Goal: Transaction & Acquisition: Book appointment/travel/reservation

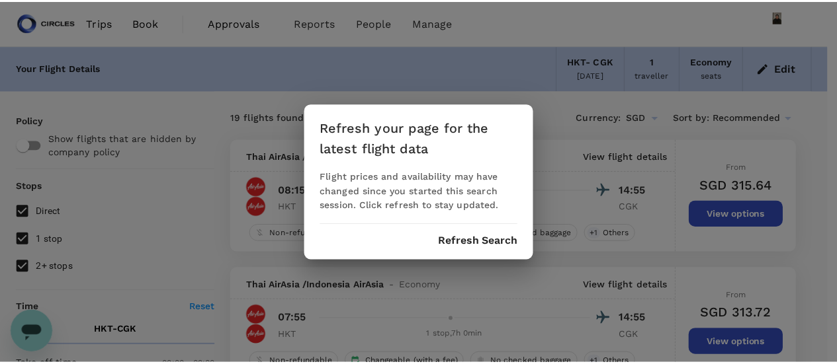
scroll to position [7259, 0]
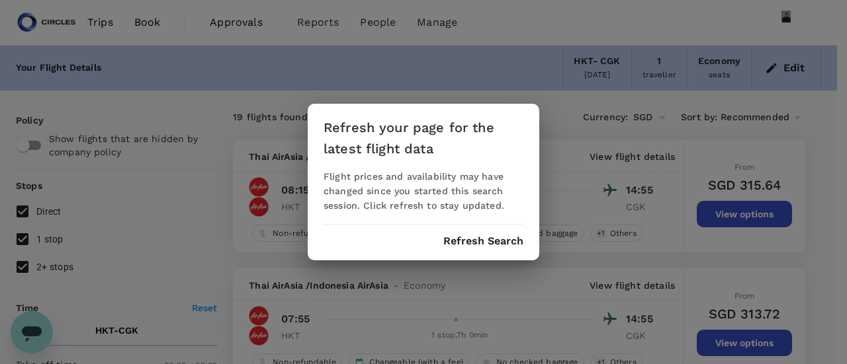
click at [507, 243] on button "Refresh Search" at bounding box center [483, 241] width 80 height 12
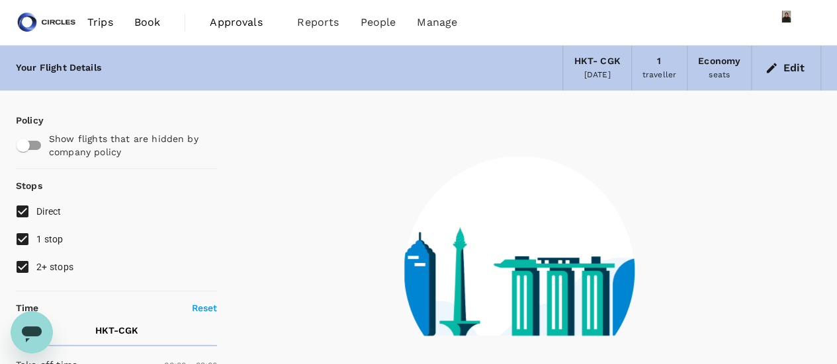
type input "1435"
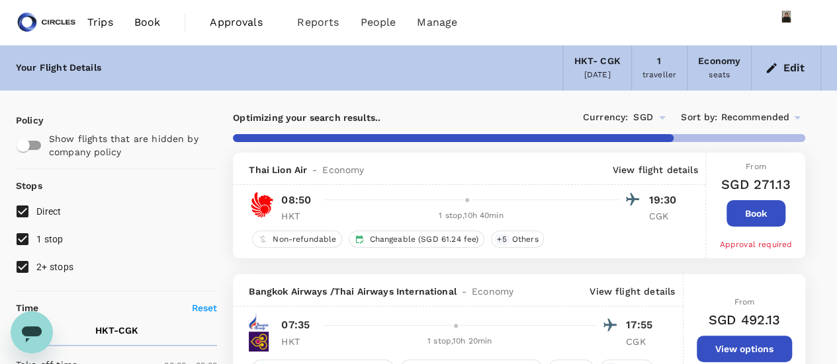
type input "SGD"
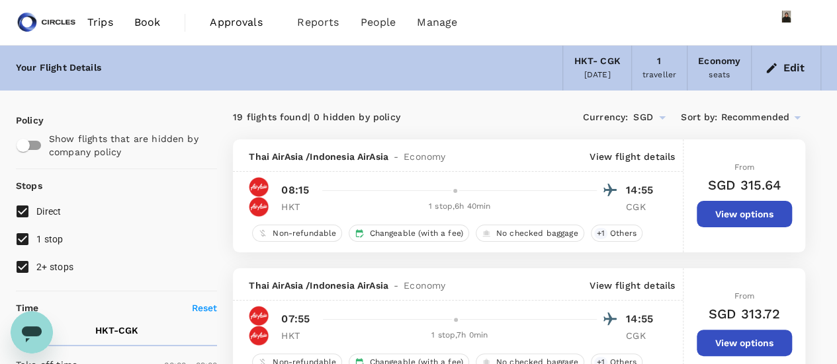
click at [749, 120] on span "Recommended" at bounding box center [754, 117] width 69 height 15
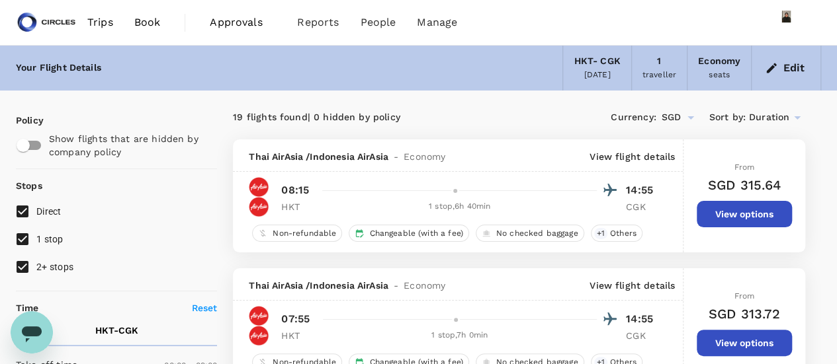
click at [799, 67] on button "Edit" at bounding box center [786, 68] width 48 height 21
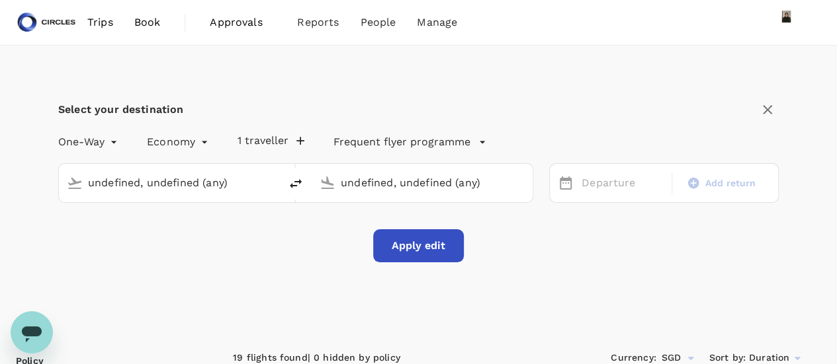
type input "Phuket Intl (HKT)"
type input "Soekarno-Hatta Intl (CGK)"
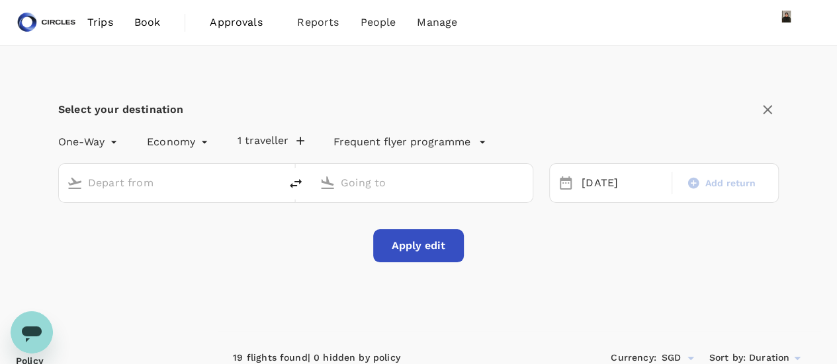
type input "Phuket Intl (HKT)"
type input "Soekarno-Hatta Intl (CGK)"
click at [610, 179] on div "[DATE]" at bounding box center [622, 184] width 93 height 26
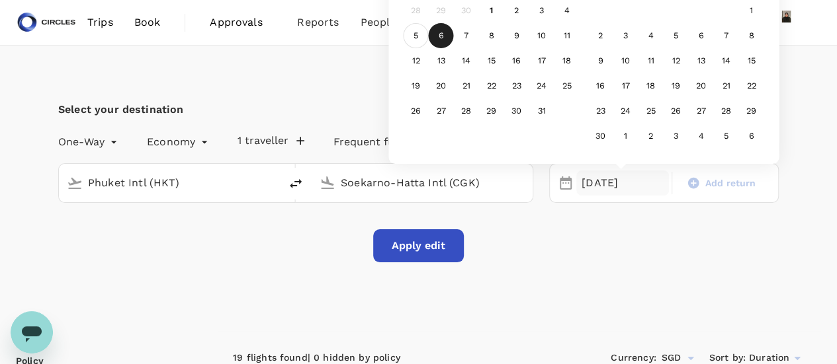
click at [413, 36] on div "5" at bounding box center [415, 35] width 25 height 25
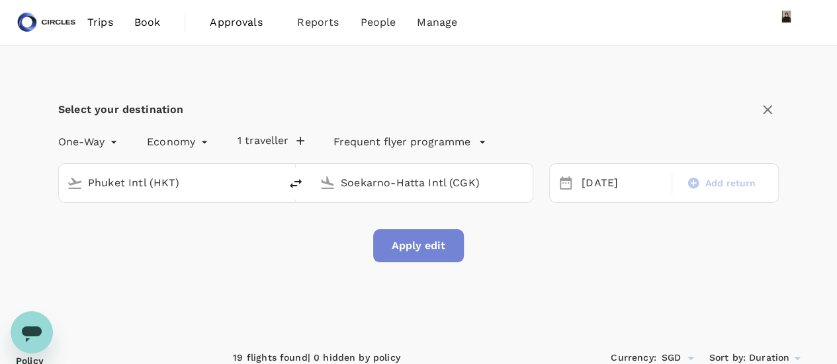
click at [421, 244] on button "Apply edit" at bounding box center [418, 246] width 91 height 33
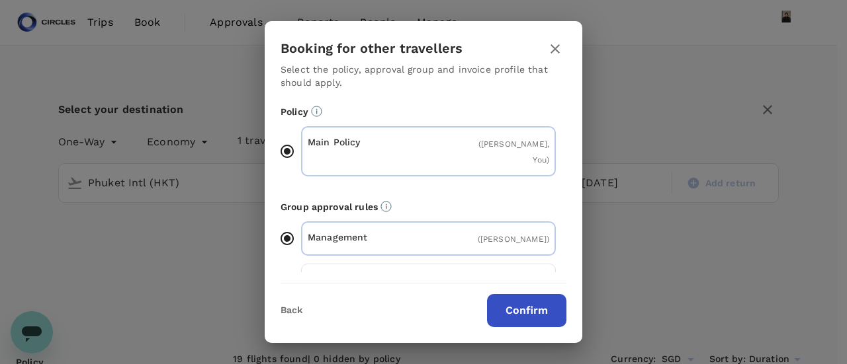
click at [519, 314] on button "Confirm" at bounding box center [526, 310] width 79 height 33
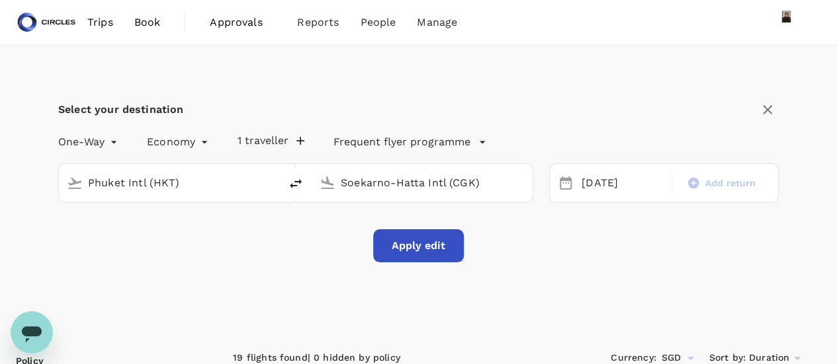
checkbox input "false"
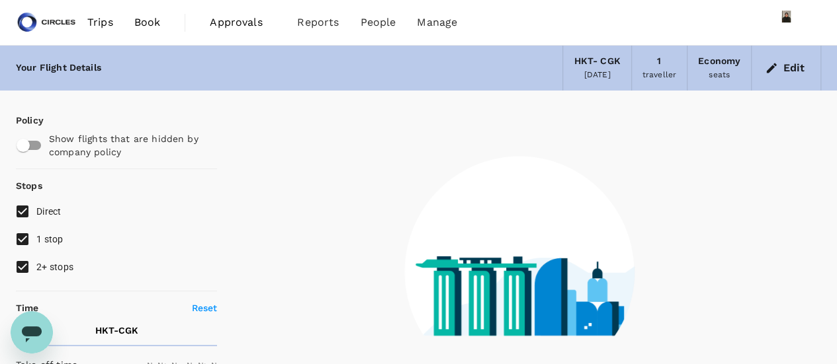
type input "1440"
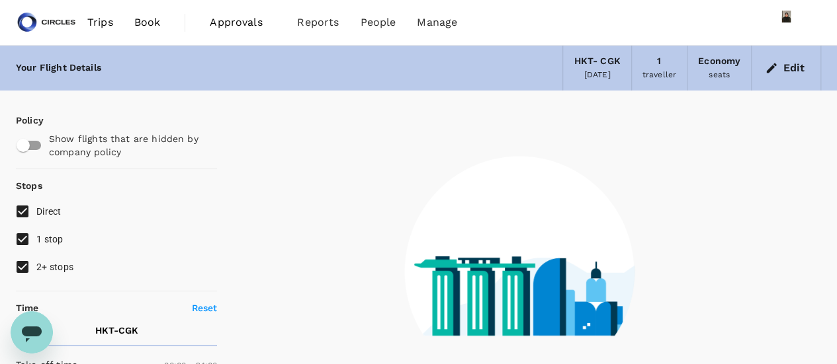
checkbox input "true"
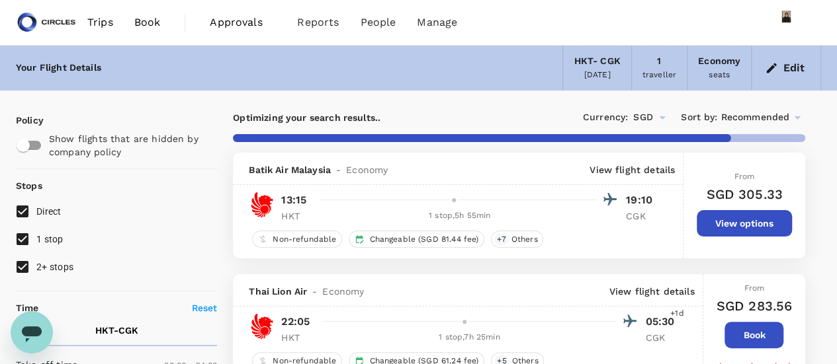
type input "1565"
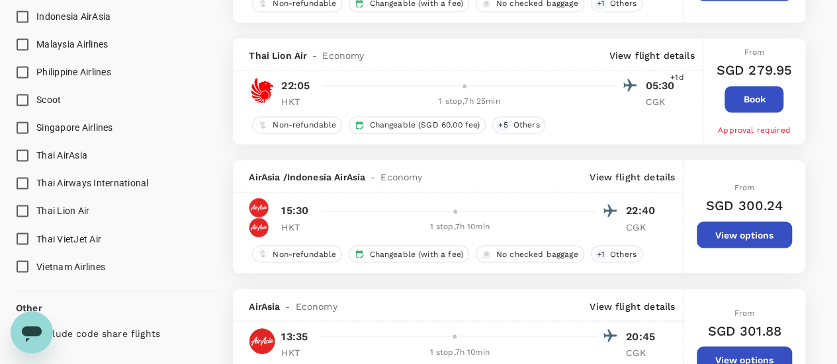
scroll to position [1017, 0]
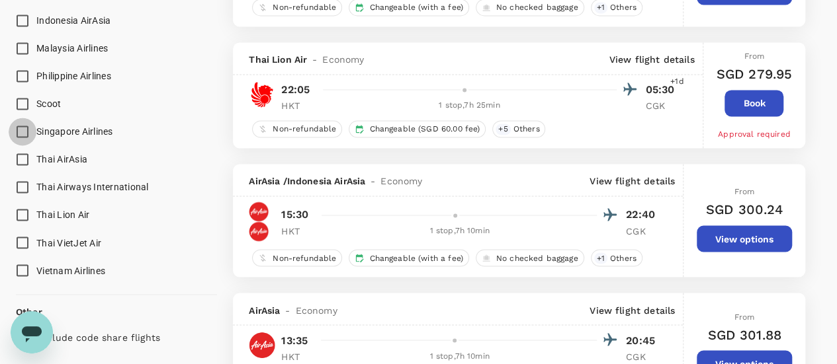
click at [26, 130] on input "Singapore Airlines" at bounding box center [23, 132] width 28 height 28
checkbox input "true"
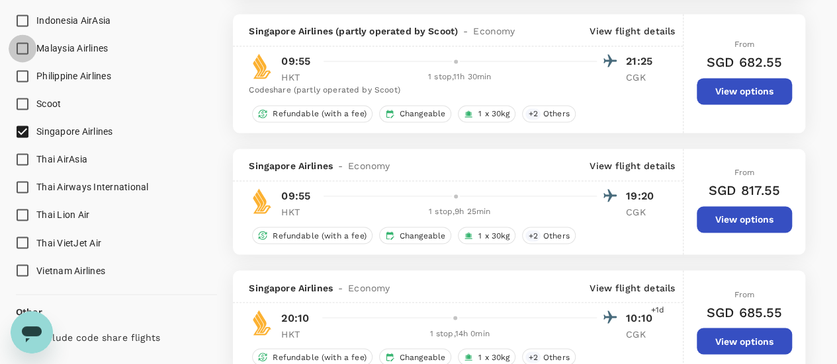
click at [23, 46] on input "Malaysia Airlines" at bounding box center [23, 48] width 28 height 28
checkbox input "true"
type input "SGD"
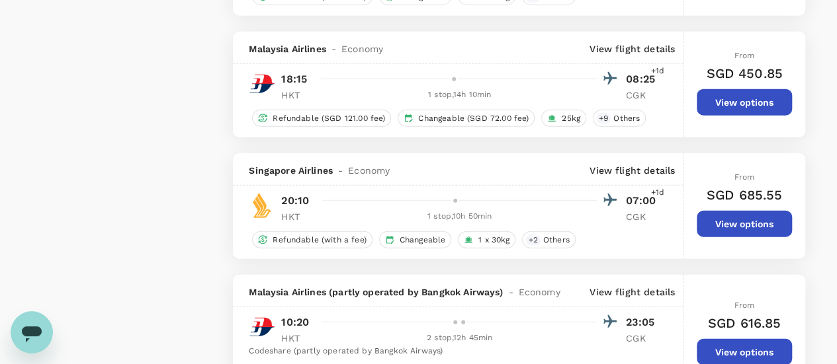
scroll to position [1642, 0]
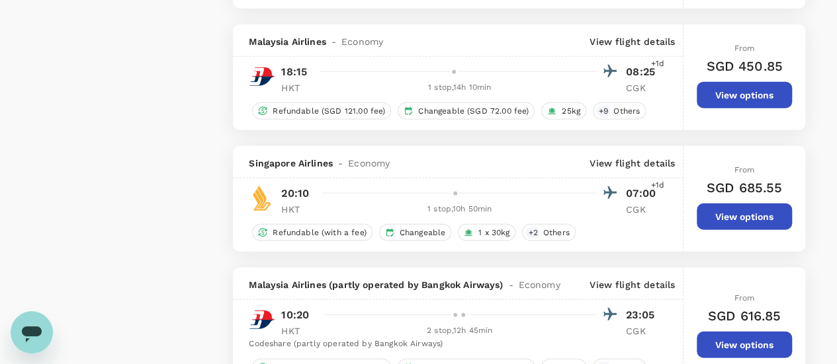
type input "1675"
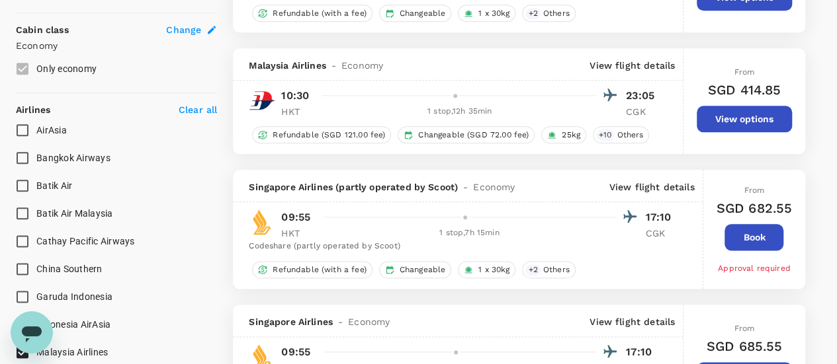
scroll to position [691, 0]
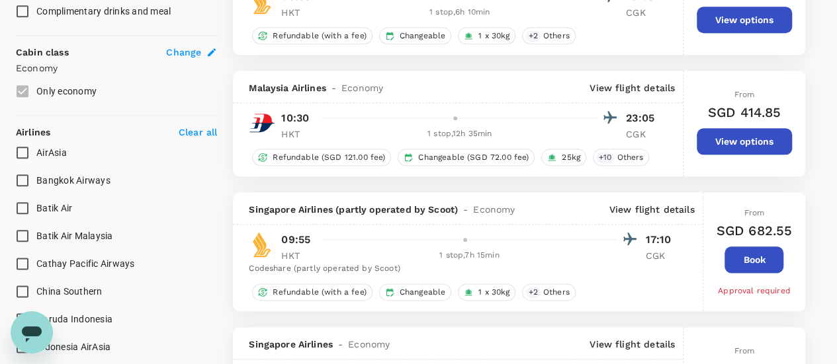
click at [26, 205] on input "Batik Air" at bounding box center [23, 208] width 28 height 28
checkbox input "true"
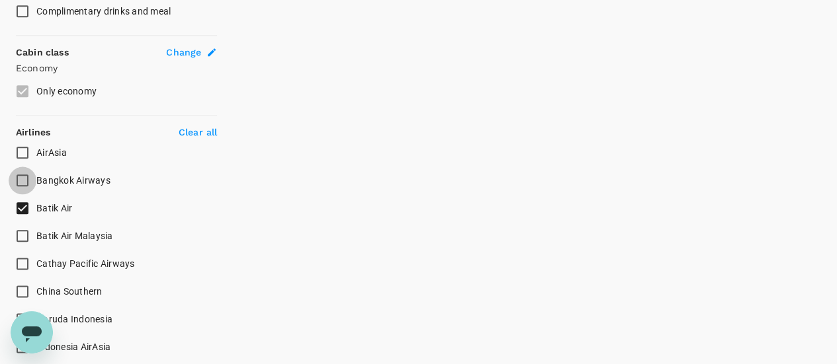
click at [24, 175] on input "Bangkok Airways" at bounding box center [23, 181] width 28 height 28
checkbox input "true"
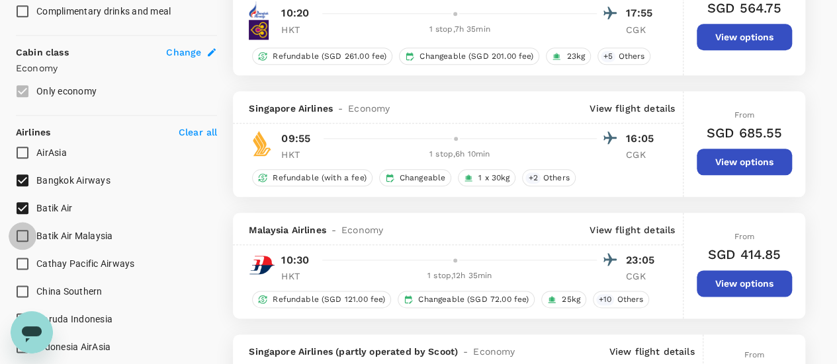
click at [27, 233] on input "Batik Air Malaysia" at bounding box center [23, 236] width 28 height 28
checkbox input "true"
type input "SGD"
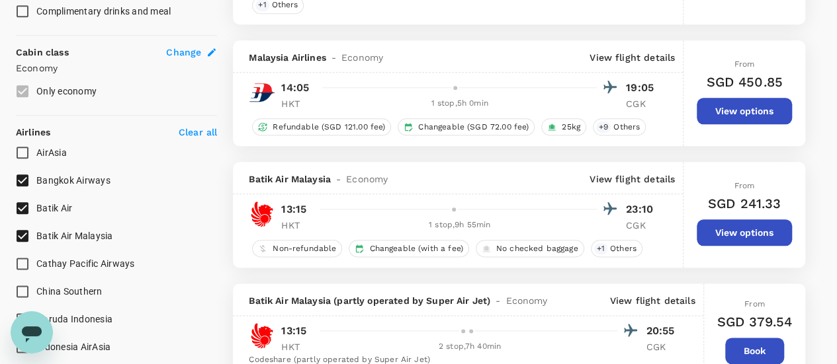
type input "SGD"
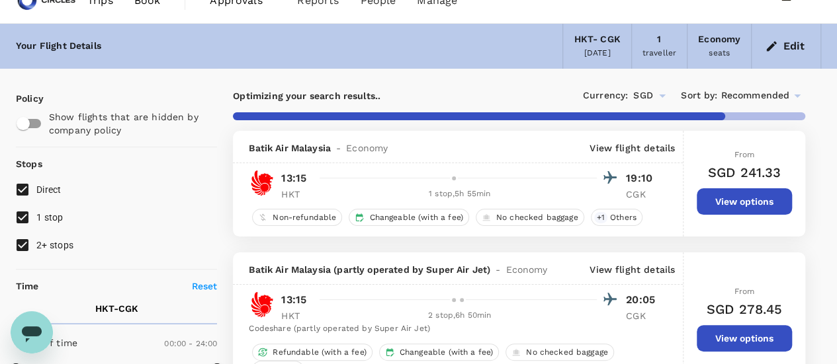
scroll to position [34, 0]
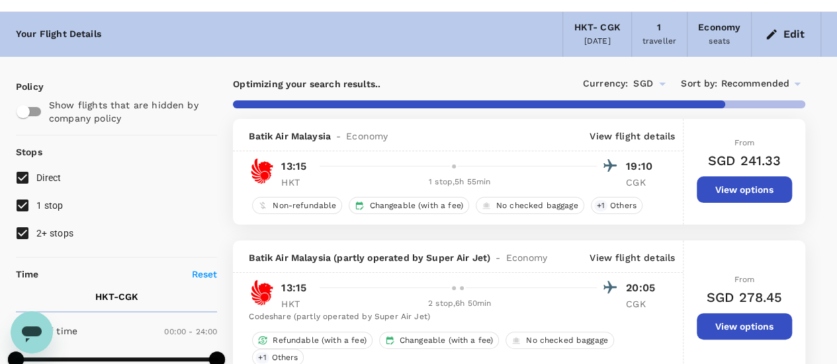
type input "1680"
checkbox input "false"
checkbox input "true"
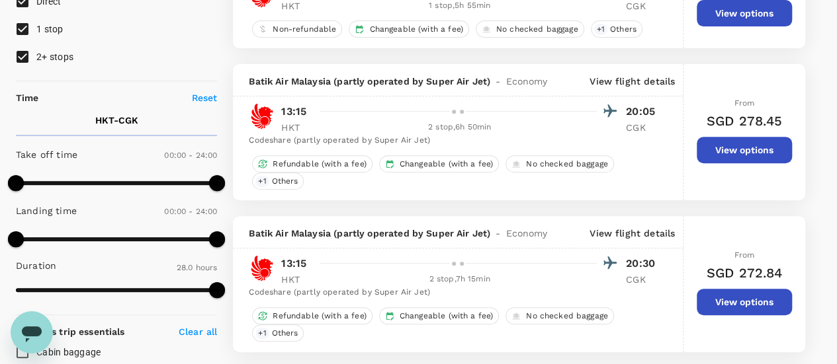
scroll to position [265, 0]
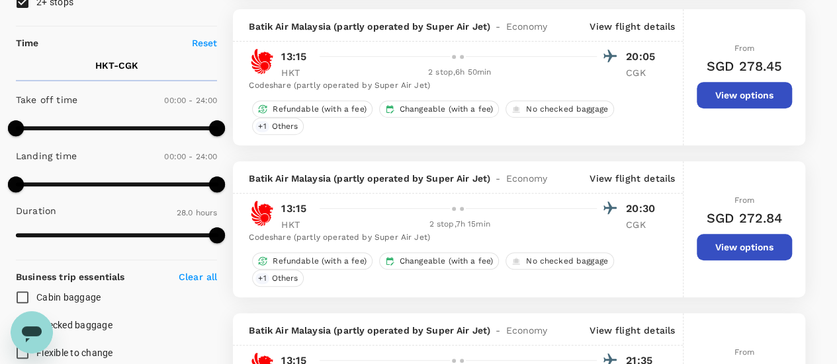
click at [99, 125] on span at bounding box center [116, 128] width 201 height 20
click at [99, 125] on span at bounding box center [100, 128] width 16 height 16
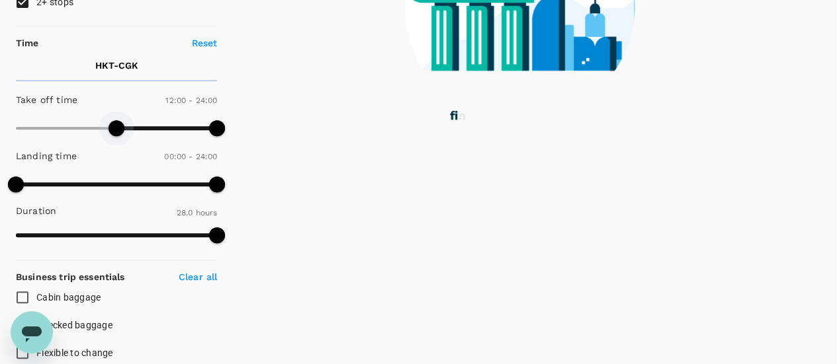
click at [116, 129] on span at bounding box center [116, 128] width 201 height 20
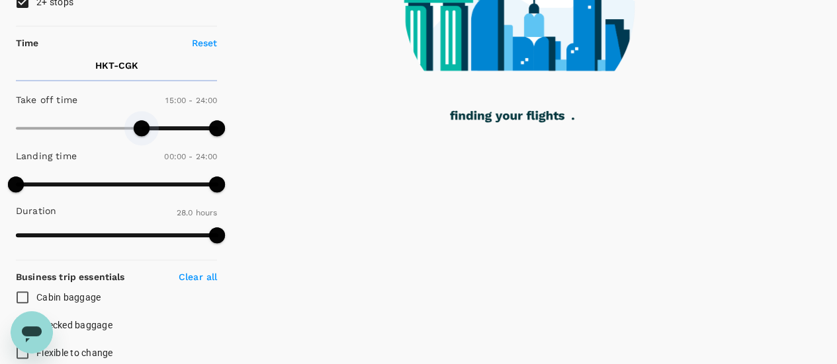
type input "900"
click at [142, 123] on span at bounding box center [116, 128] width 201 height 20
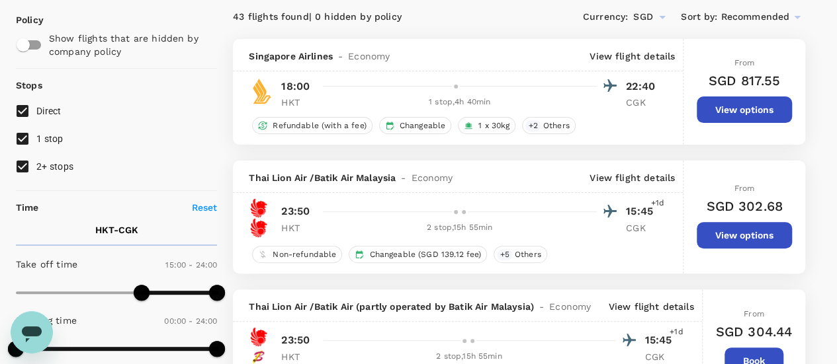
scroll to position [85, 0]
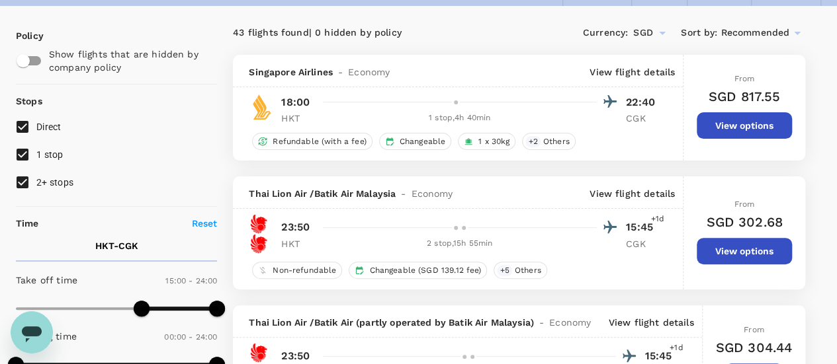
click at [645, 329] on div "Thai Lion Air / Batik Air (partly operated by Batik Air Malaysia) - Economy Vie…" at bounding box center [467, 322] width 468 height 32
